Goal: Information Seeking & Learning: Check status

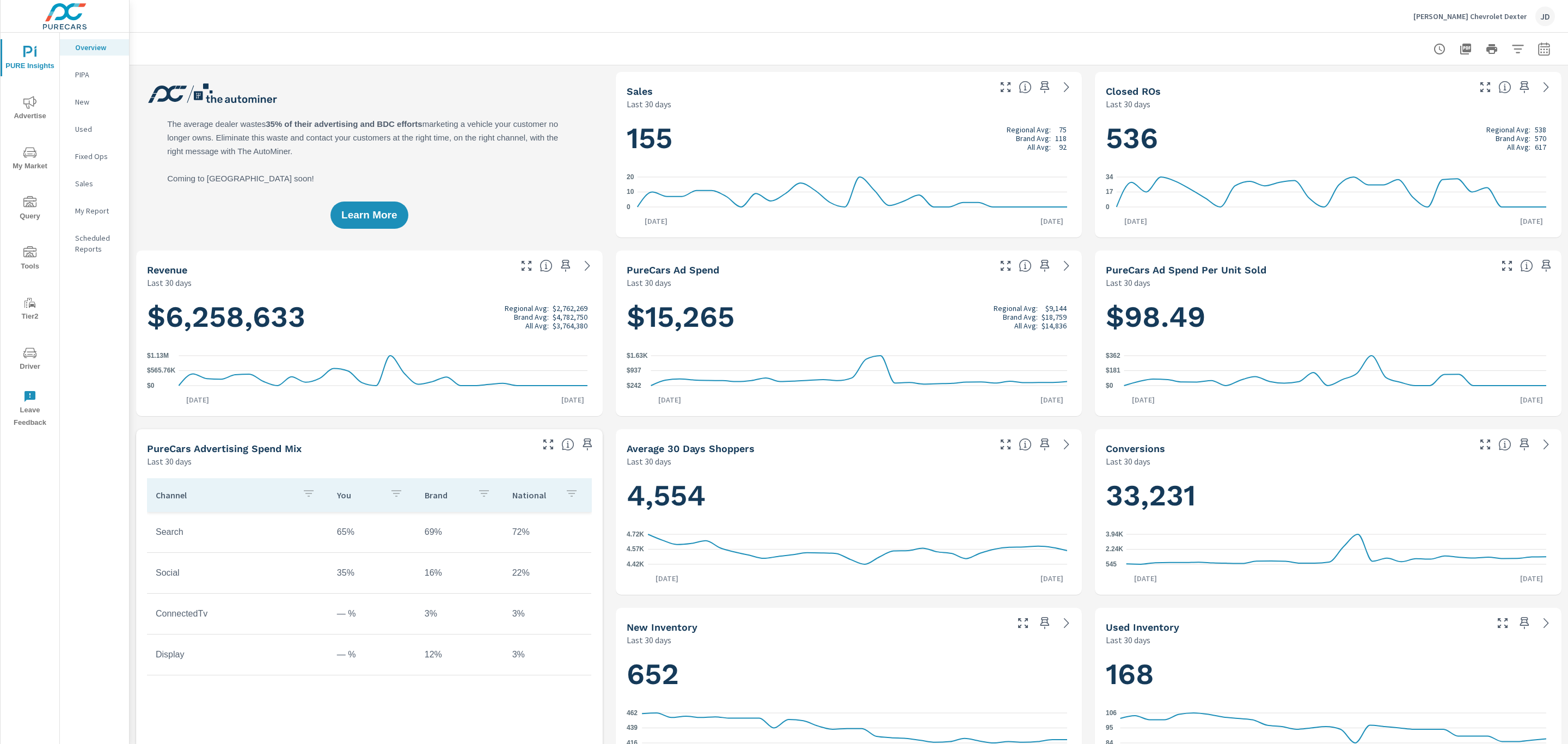
scroll to position [41, 0]
